Goal: Find specific page/section: Find specific page/section

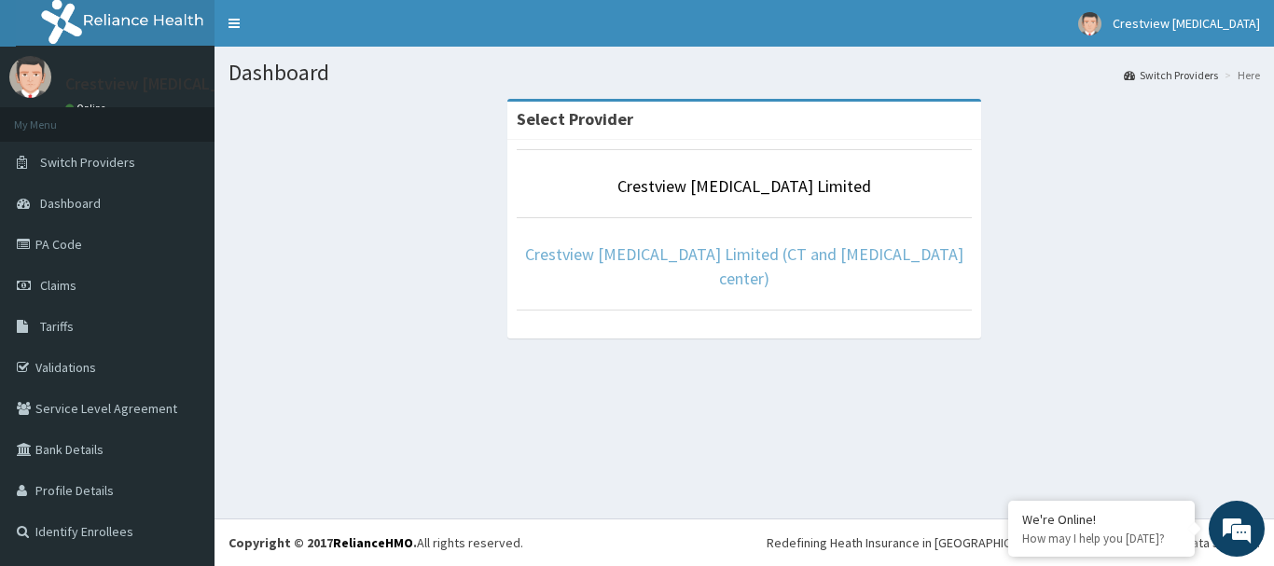
click at [759, 257] on link "Crestview [MEDICAL_DATA] Limited (CT and [MEDICAL_DATA] center)" at bounding box center [744, 266] width 438 height 46
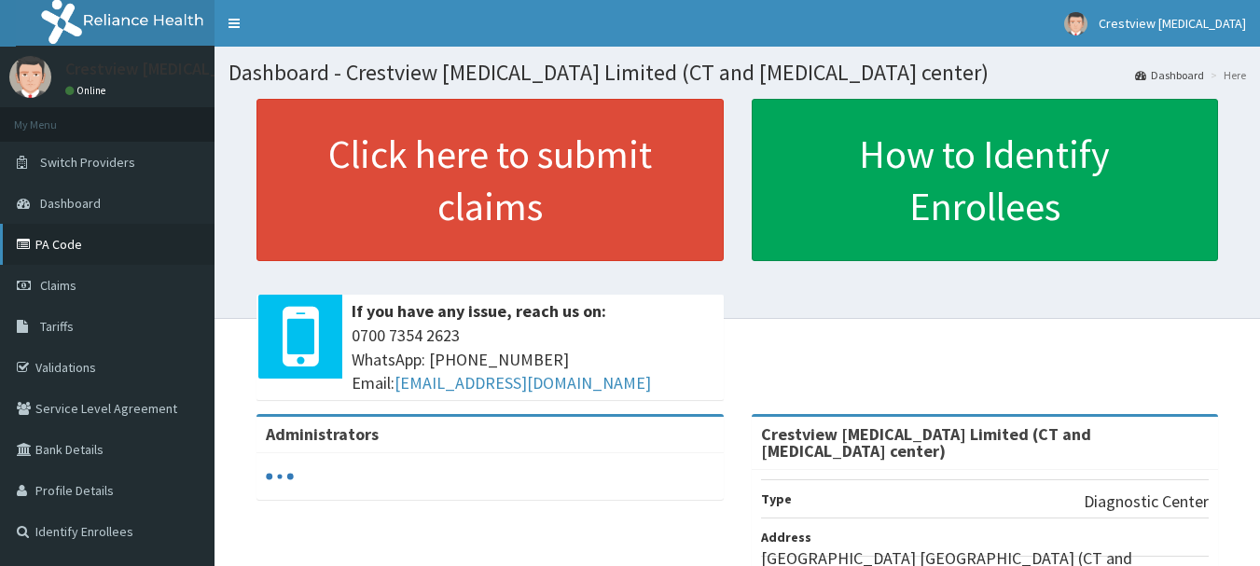
click at [55, 240] on link "PA Code" at bounding box center [107, 244] width 214 height 41
click at [78, 153] on link "Switch Providers" at bounding box center [107, 162] width 214 height 41
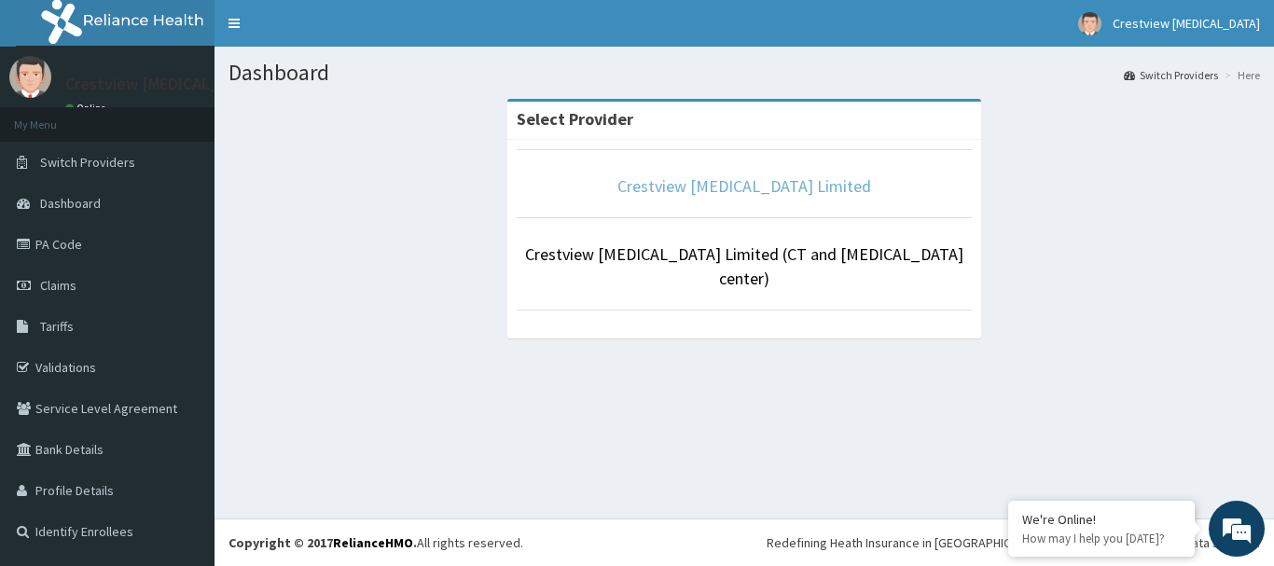
click at [820, 194] on link "Crestview [MEDICAL_DATA] Limited" at bounding box center [744, 185] width 254 height 21
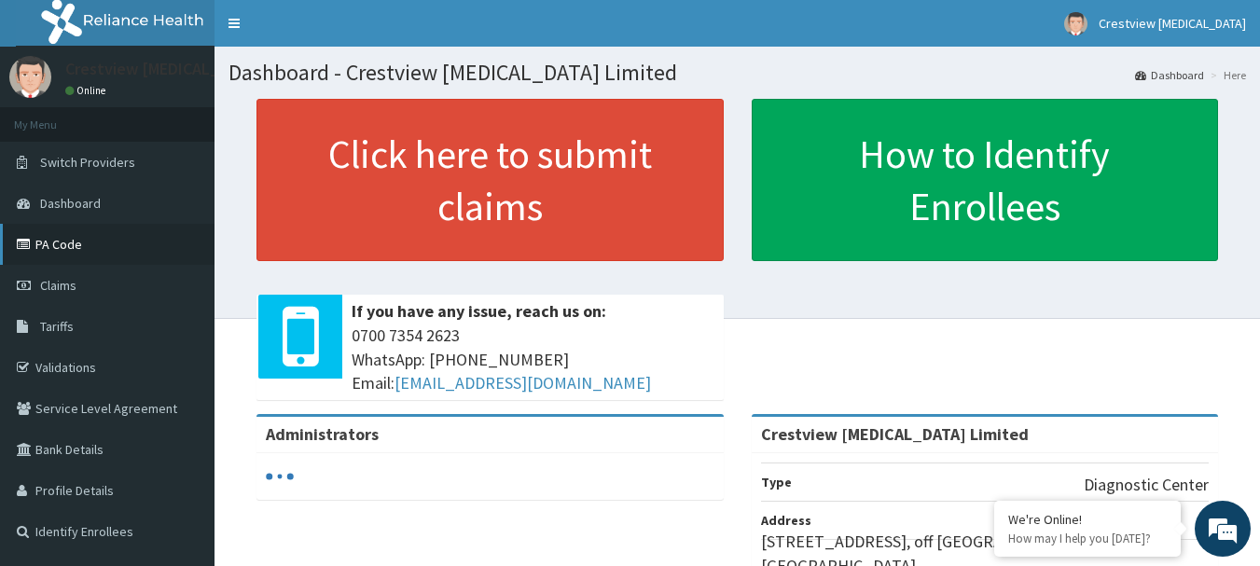
click at [63, 248] on link "PA Code" at bounding box center [107, 244] width 214 height 41
